Goal: Register for event/course

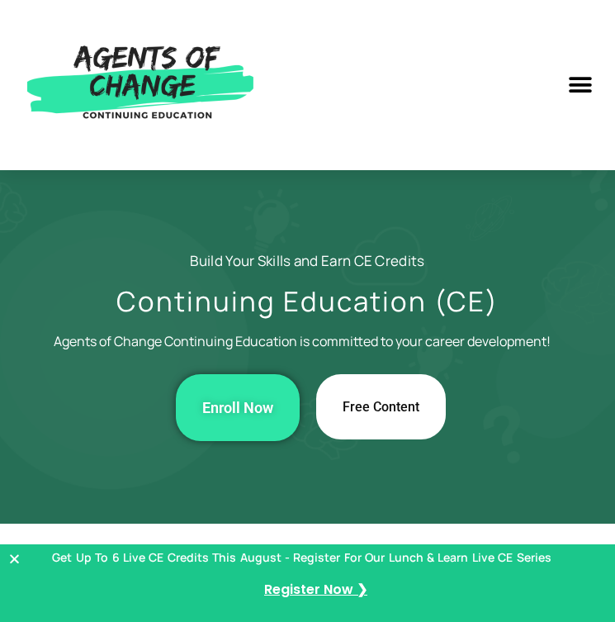
click at [127, 93] on img at bounding box center [141, 85] width 248 height 137
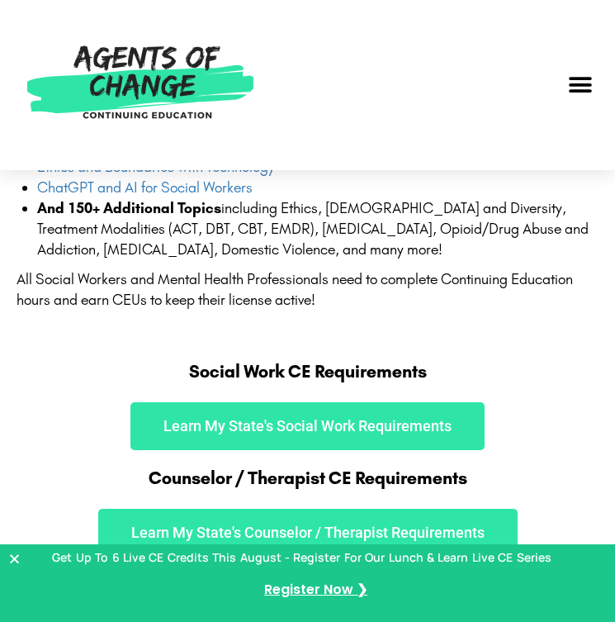
scroll to position [1501, 0]
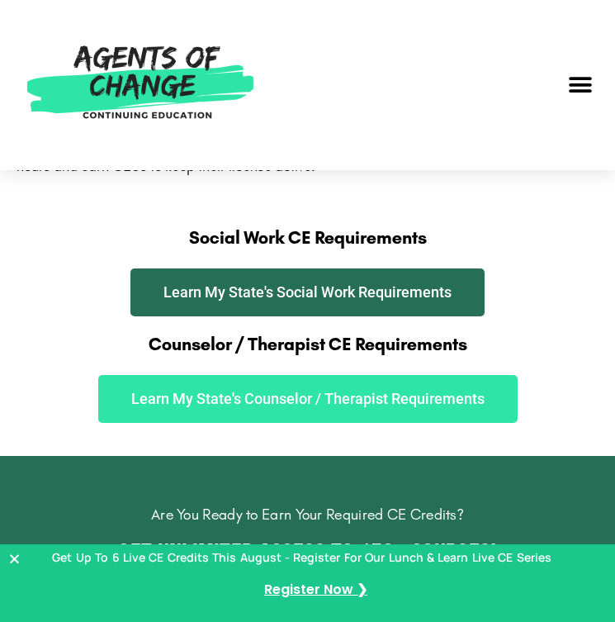
click at [223, 285] on span "Learn My State's Social Work Requirements" at bounding box center [308, 292] width 288 height 15
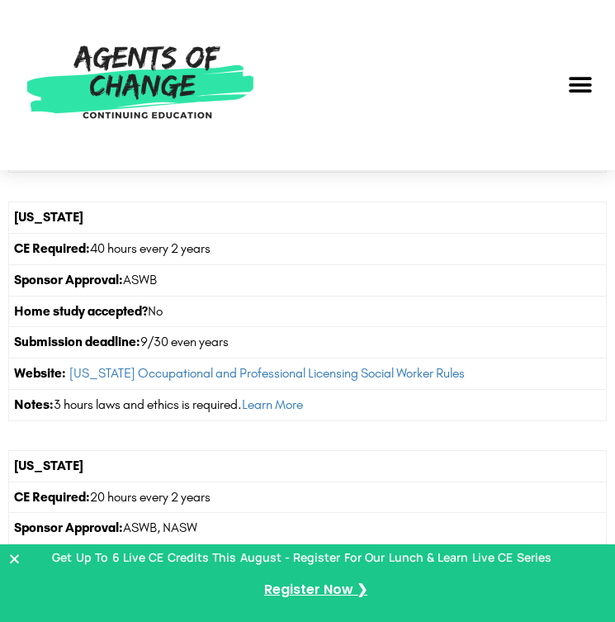
scroll to position [11754, 0]
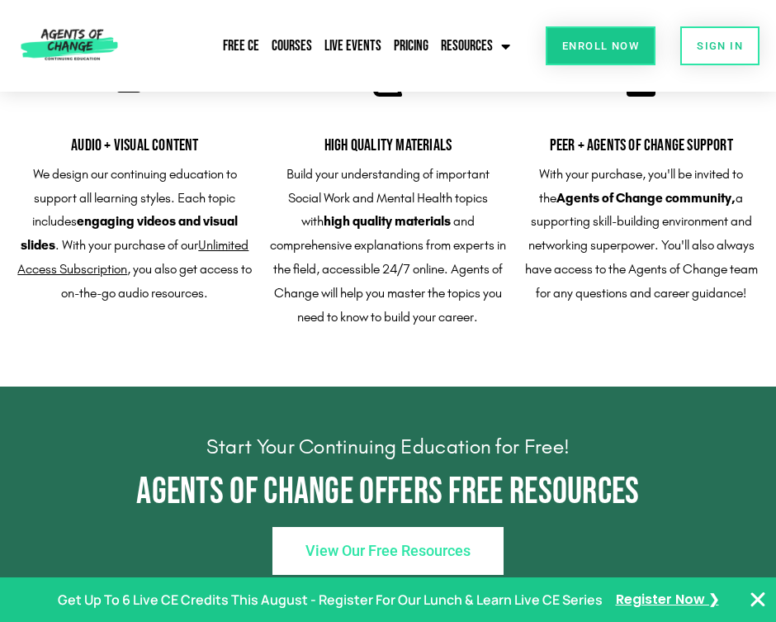
scroll to position [1701, 0]
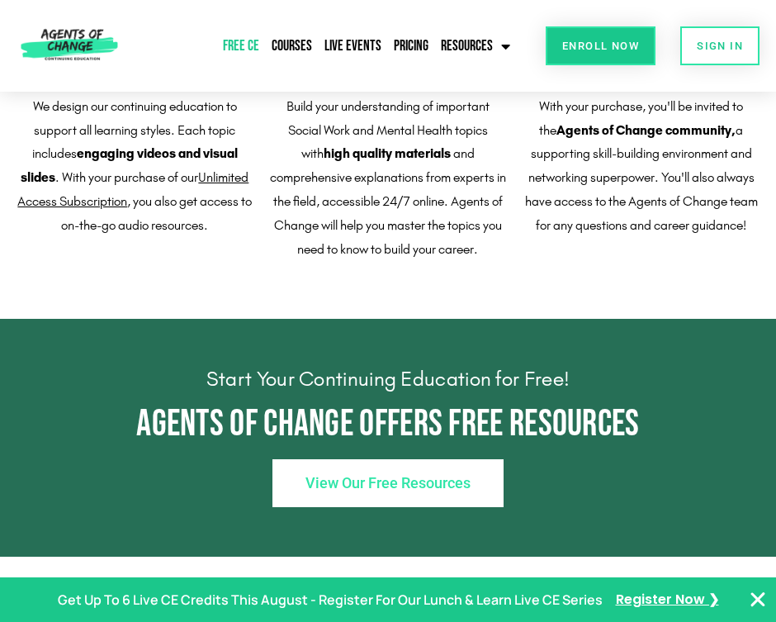
click at [235, 45] on link "Free CE" at bounding box center [241, 46] width 45 height 38
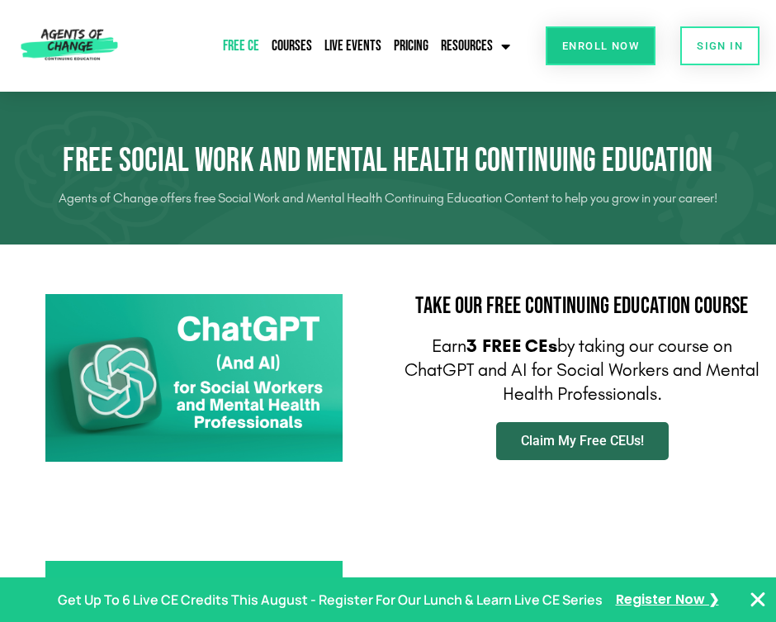
click at [536, 448] on span "Claim My Free CEUs!" at bounding box center [582, 440] width 123 height 13
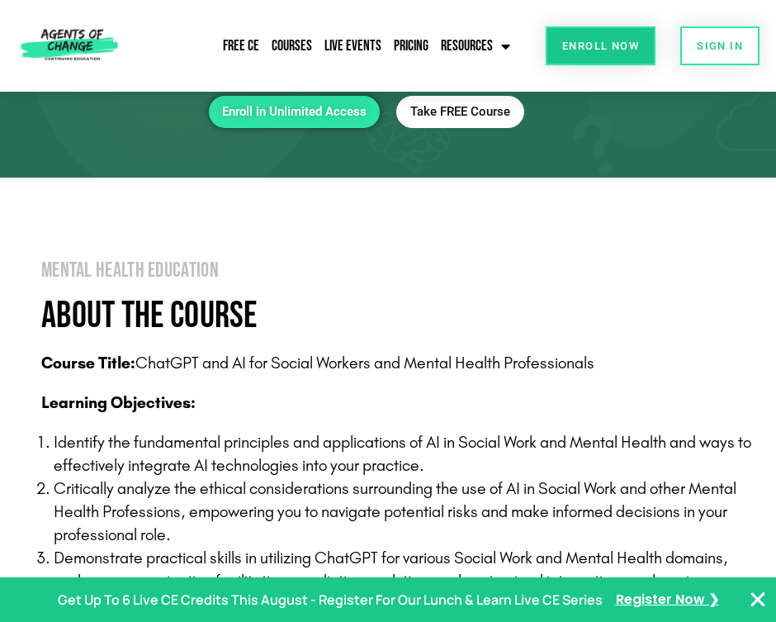
scroll to position [458, 0]
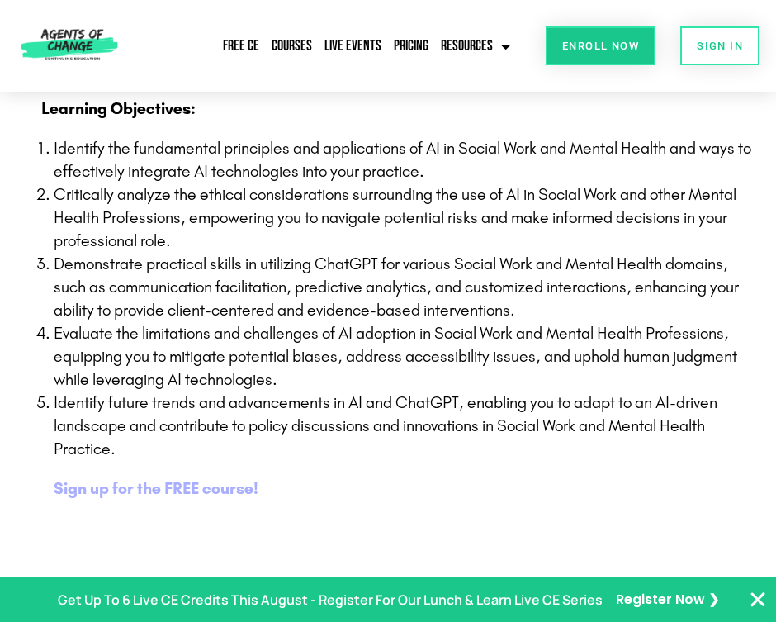
click at [161, 492] on b "Sign up for the FREE course!" at bounding box center [156, 488] width 205 height 20
